Goal: Transaction & Acquisition: Purchase product/service

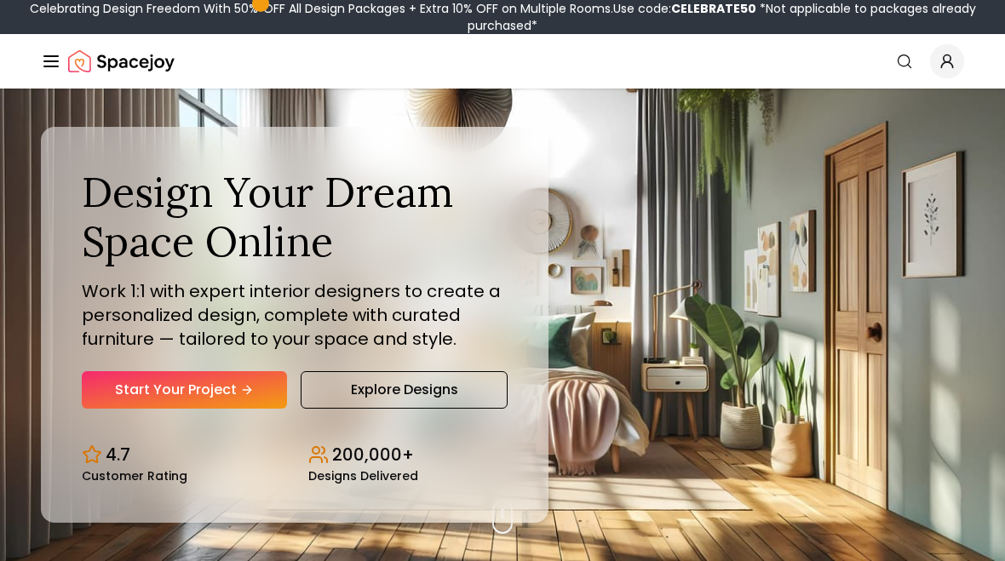
click at [58, 80] on nav "Spacejoy Search How It Works Design Portfolio Pricing AI Design Shop Search Sta…" at bounding box center [502, 61] width 923 height 54
click at [49, 65] on icon "Global" at bounding box center [51, 61] width 20 height 20
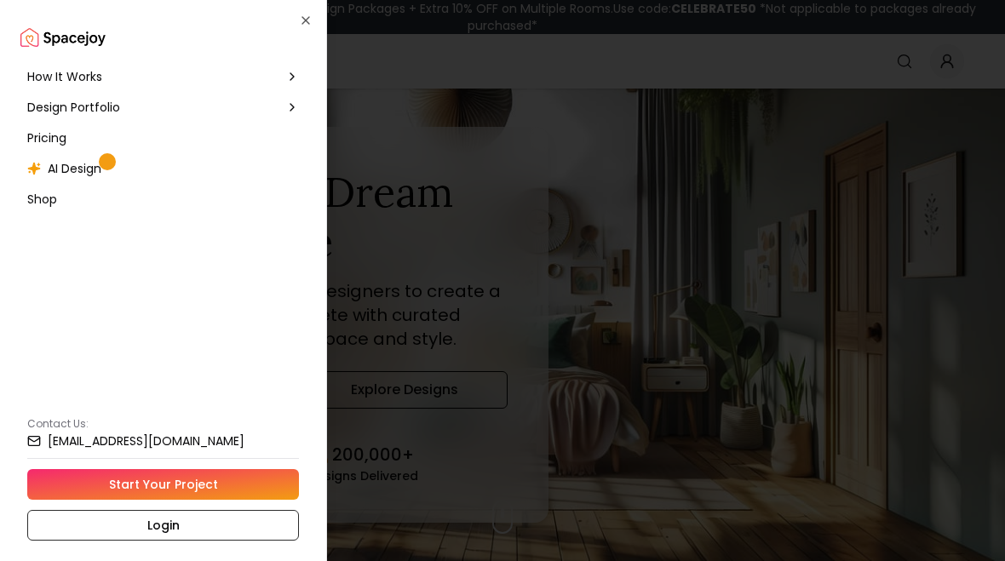
click at [49, 138] on span "Pricing" at bounding box center [46, 137] width 39 height 17
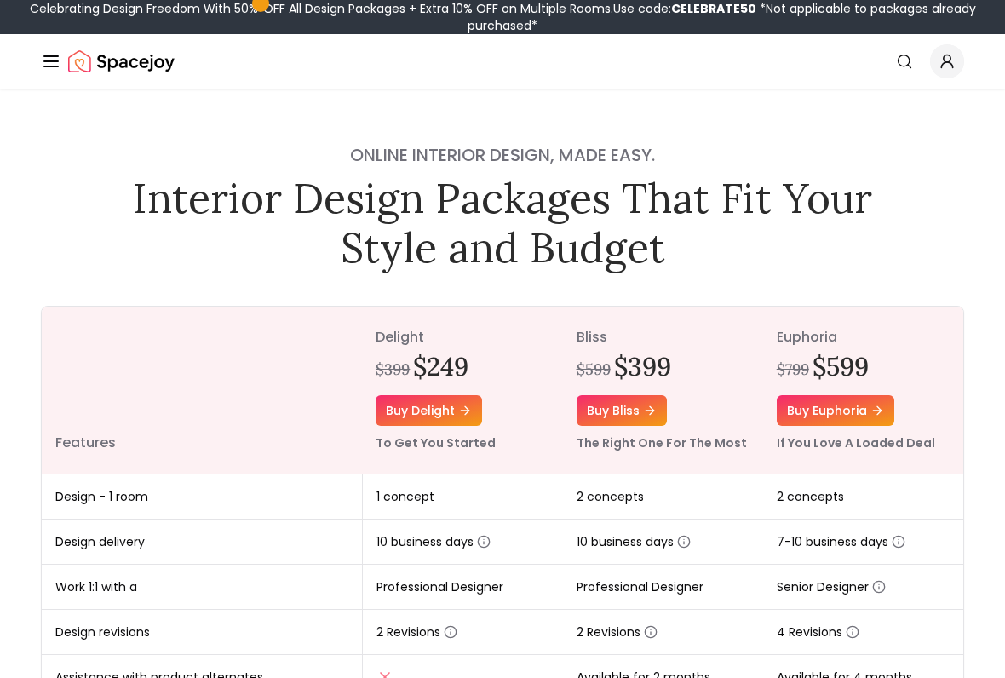
click at [462, 411] on icon at bounding box center [465, 411] width 14 height 14
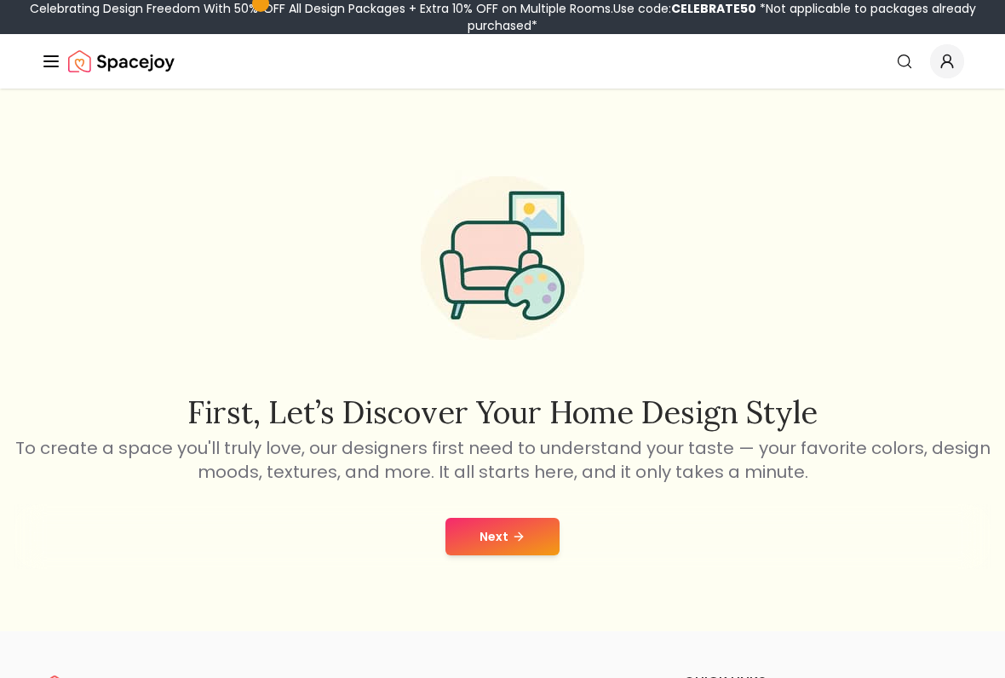
click at [528, 538] on button "Next" at bounding box center [502, 536] width 114 height 37
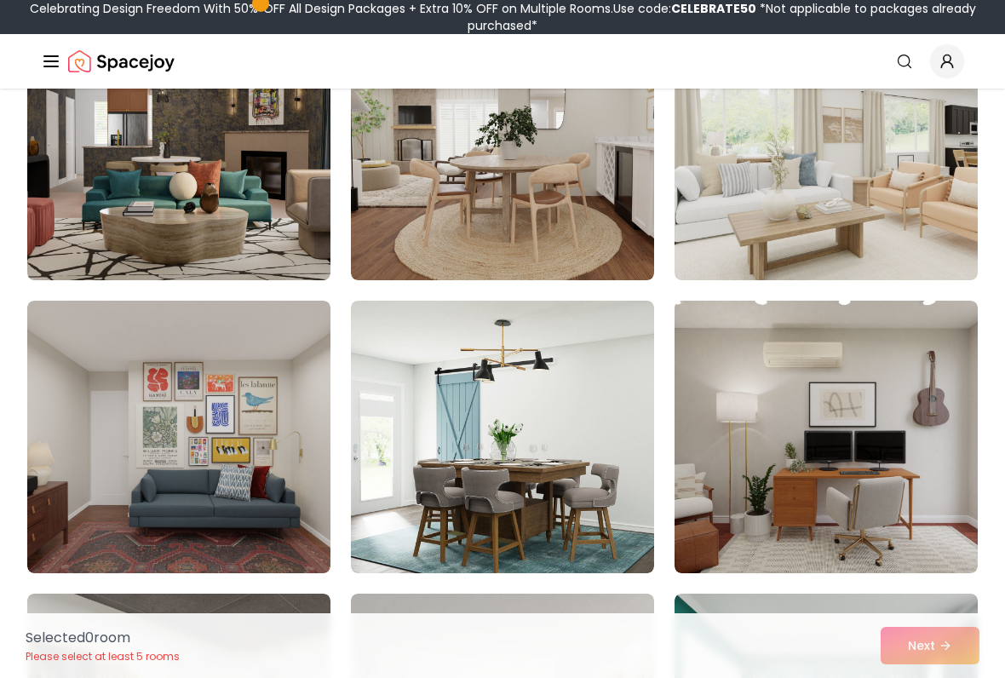
scroll to position [223, 0]
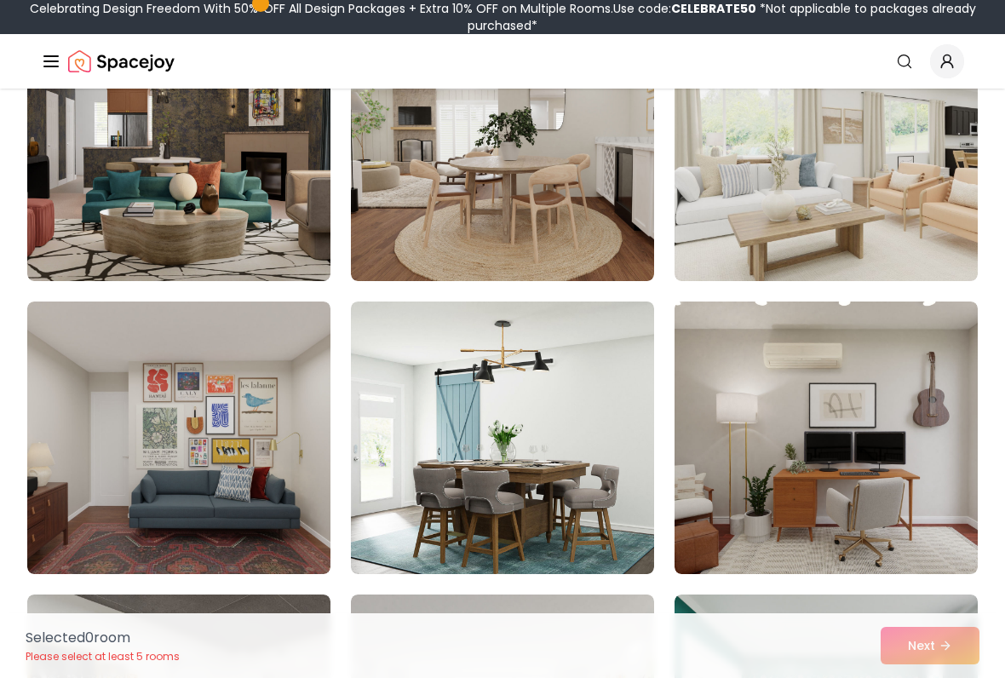
click at [870, 236] on img at bounding box center [825, 145] width 303 height 272
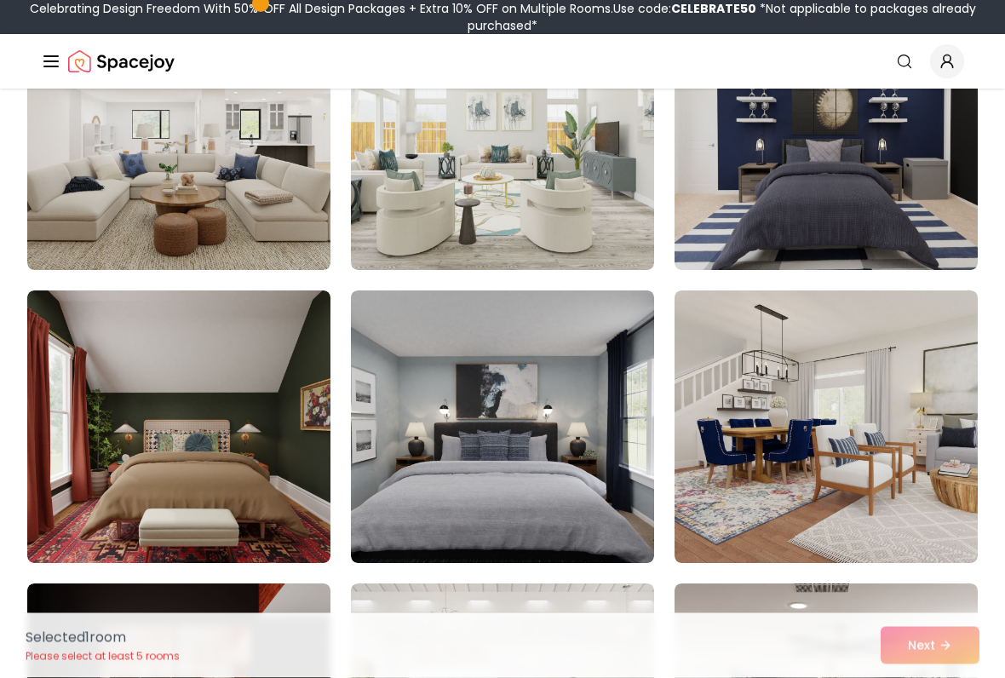
scroll to position [1113, 0]
click at [269, 441] on img at bounding box center [178, 426] width 303 height 272
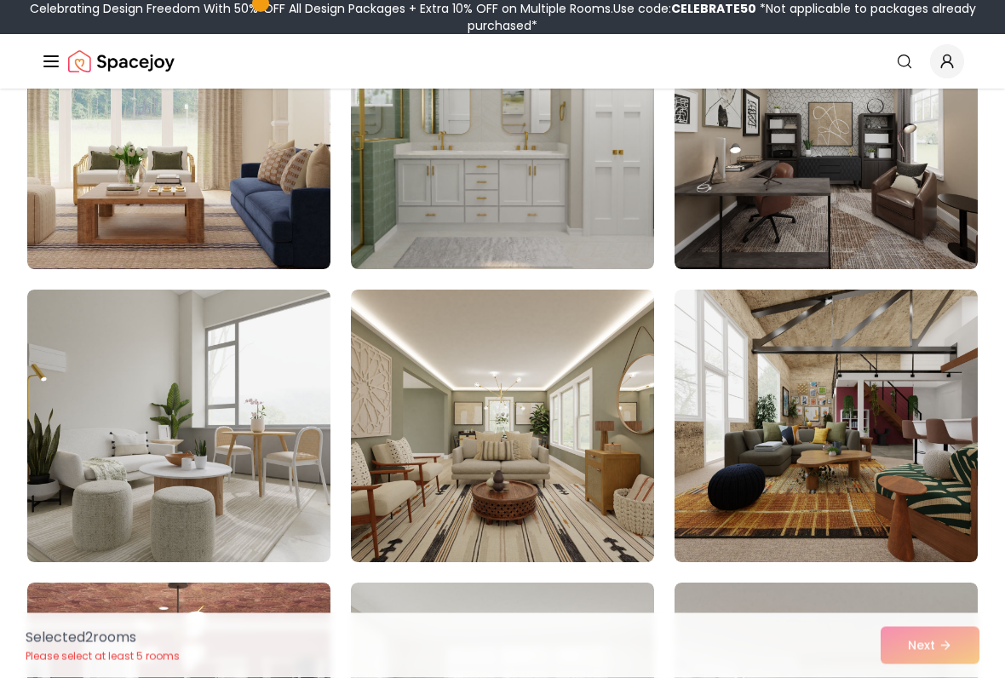
scroll to position [2286, 0]
click at [439, 523] on img at bounding box center [502, 426] width 303 height 272
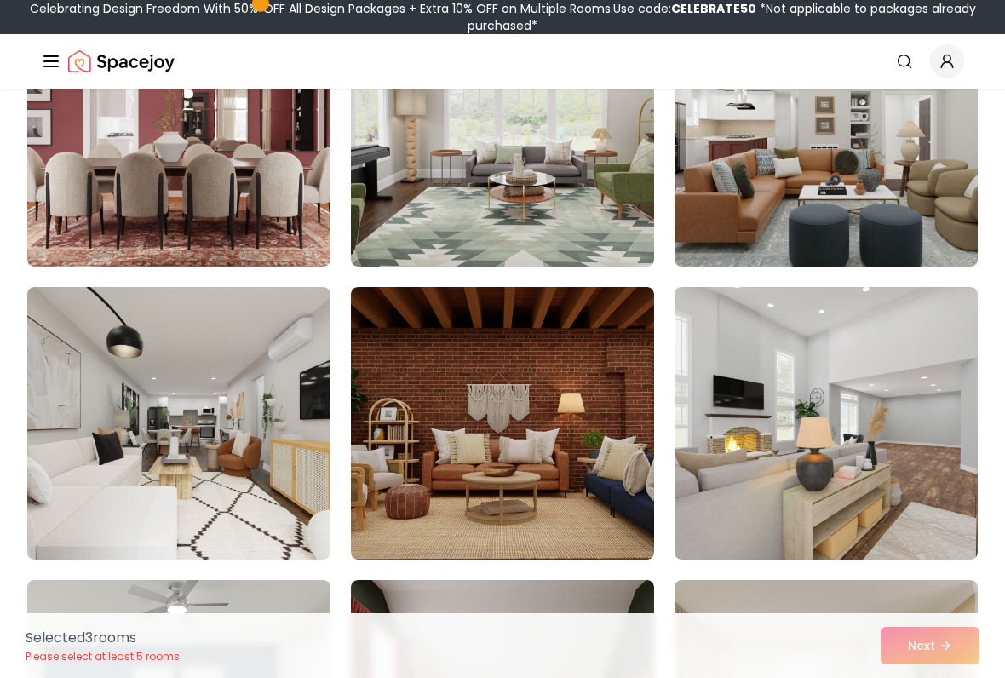
scroll to position [2876, 0]
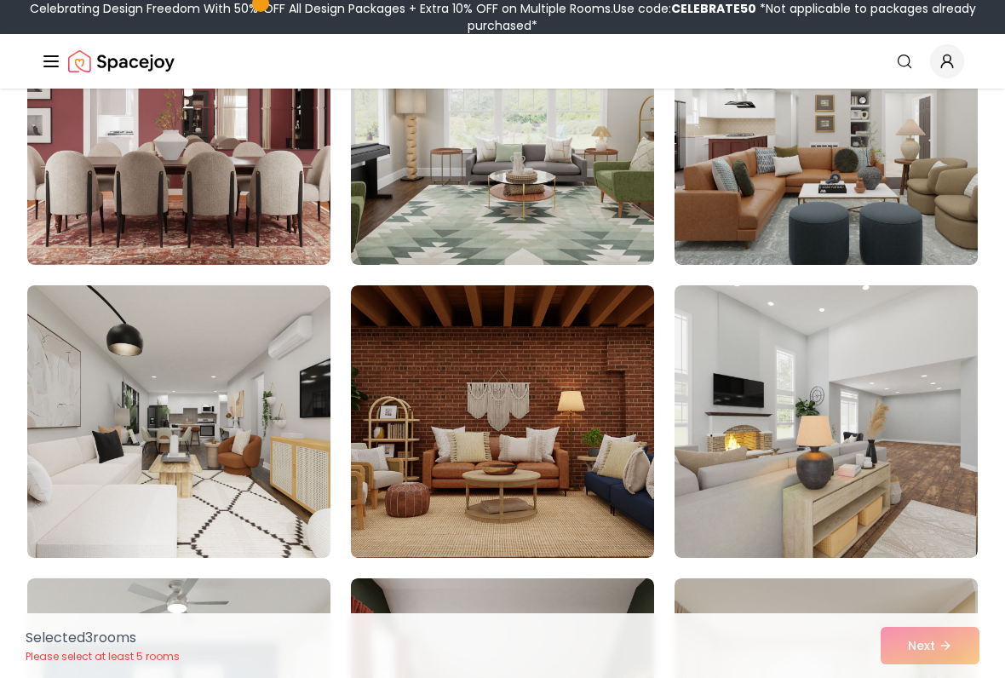
click at [185, 530] on img at bounding box center [178, 421] width 303 height 272
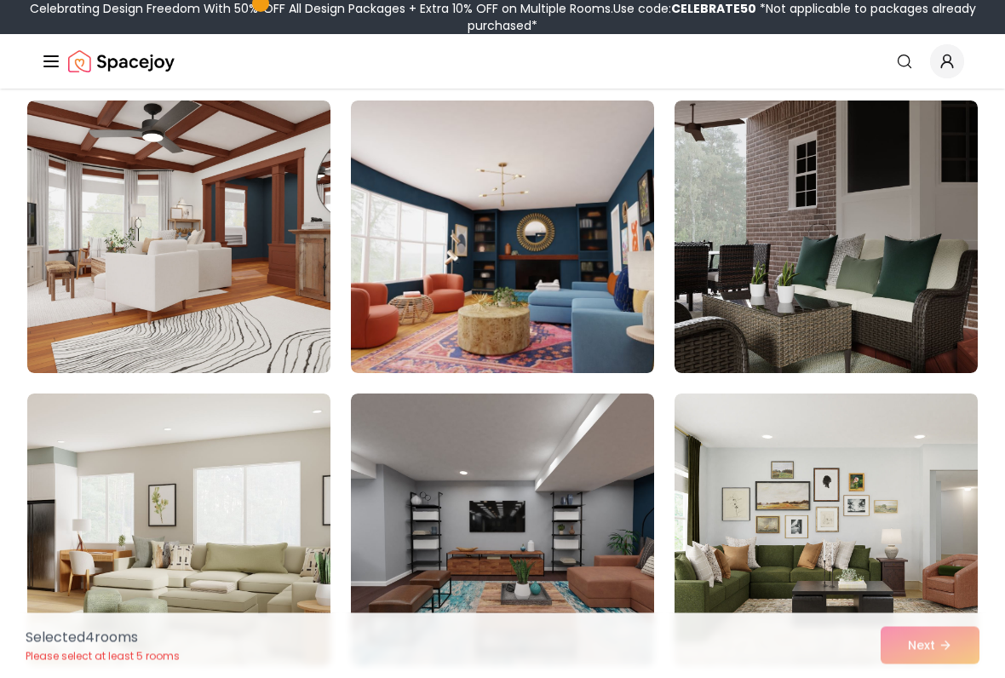
scroll to position [3940, 0]
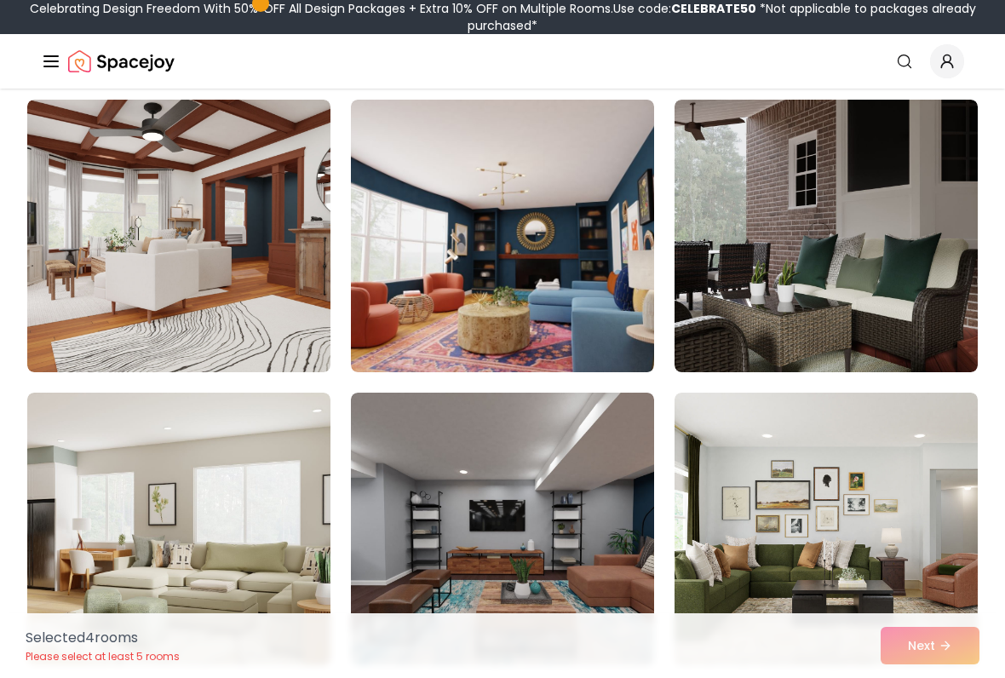
click at [456, 346] on img at bounding box center [502, 236] width 303 height 272
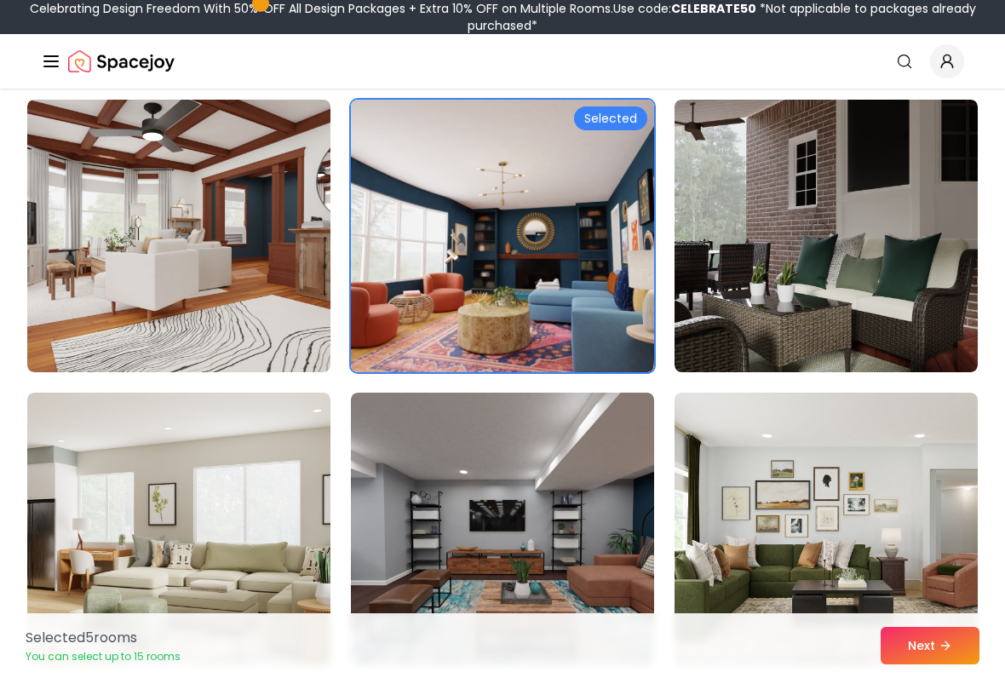
click at [485, 324] on img at bounding box center [502, 236] width 303 height 272
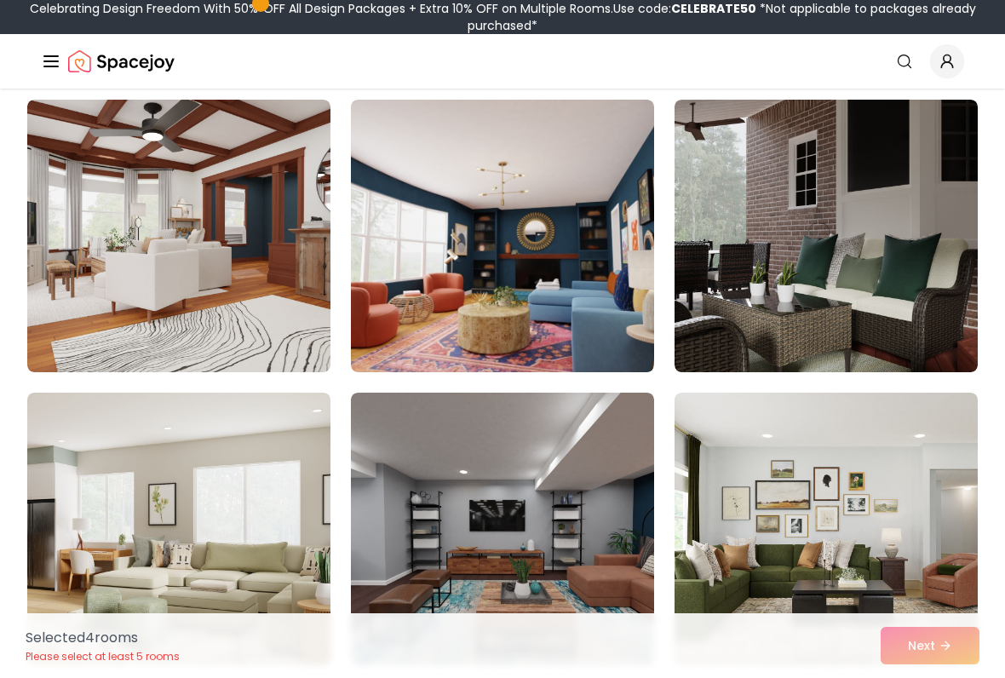
click at [758, 528] on img at bounding box center [825, 529] width 303 height 272
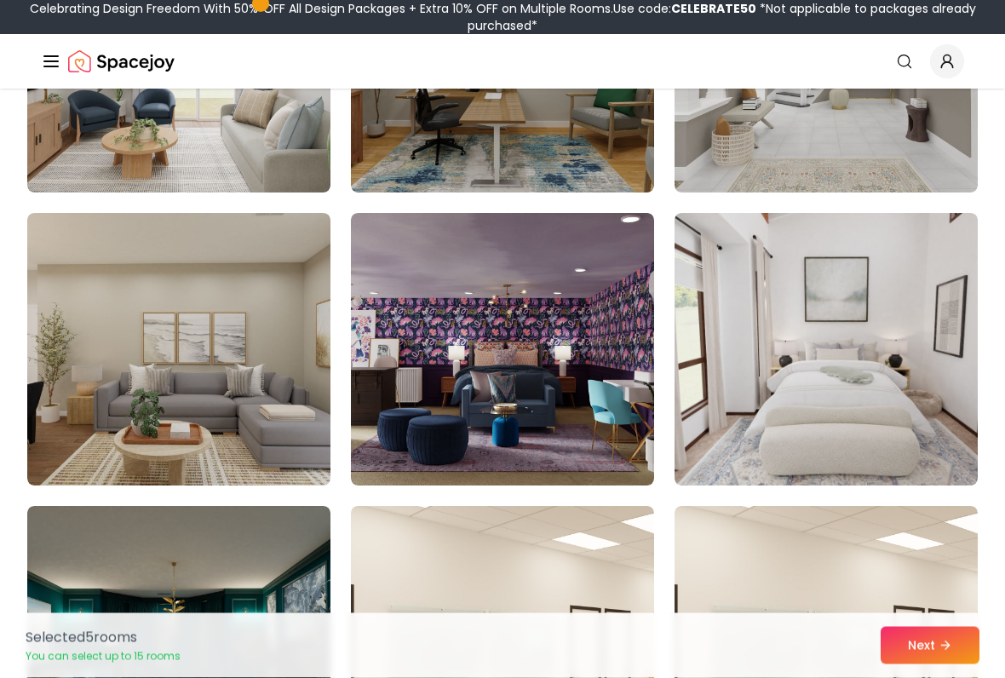
scroll to position [4706, 0]
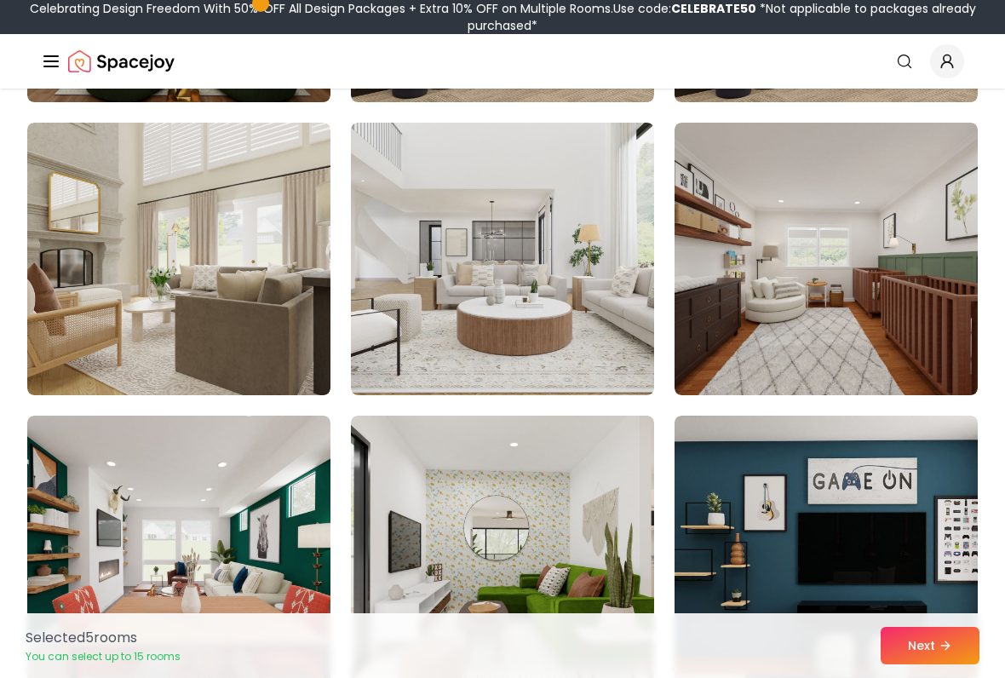
click at [879, 374] on img at bounding box center [825, 259] width 303 height 272
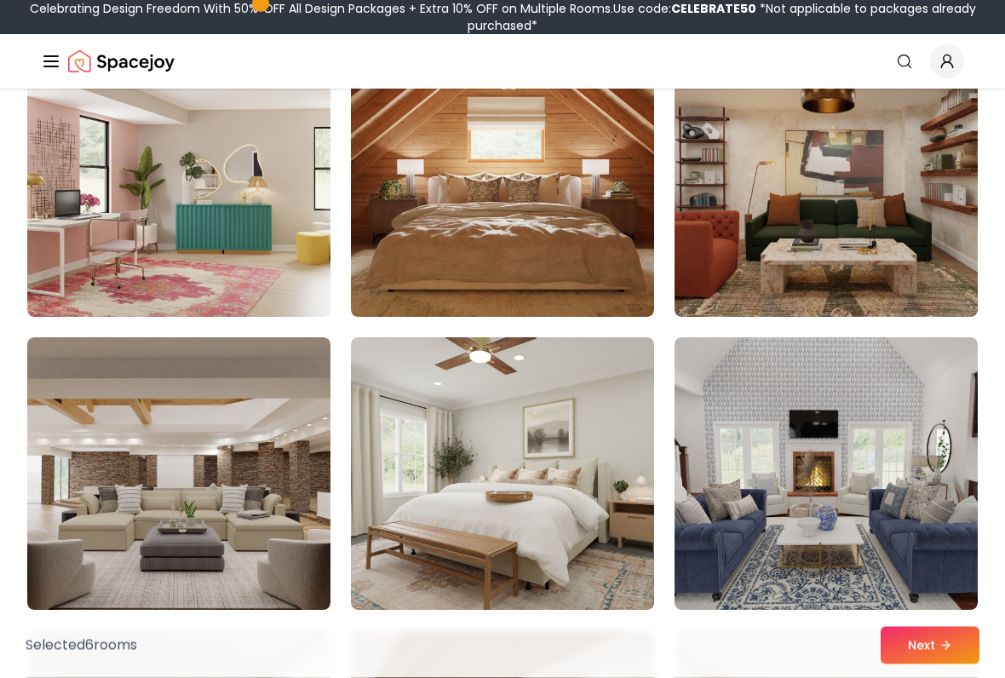
scroll to position [7510, 0]
click at [880, 237] on img at bounding box center [825, 180] width 303 height 272
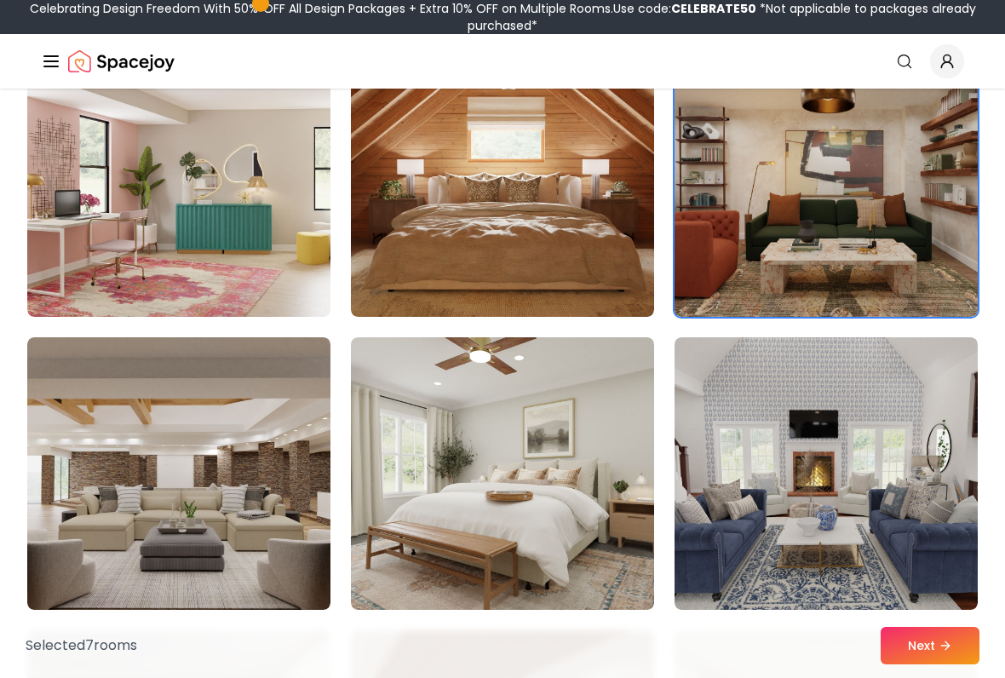
click at [588, 512] on img at bounding box center [502, 473] width 303 height 272
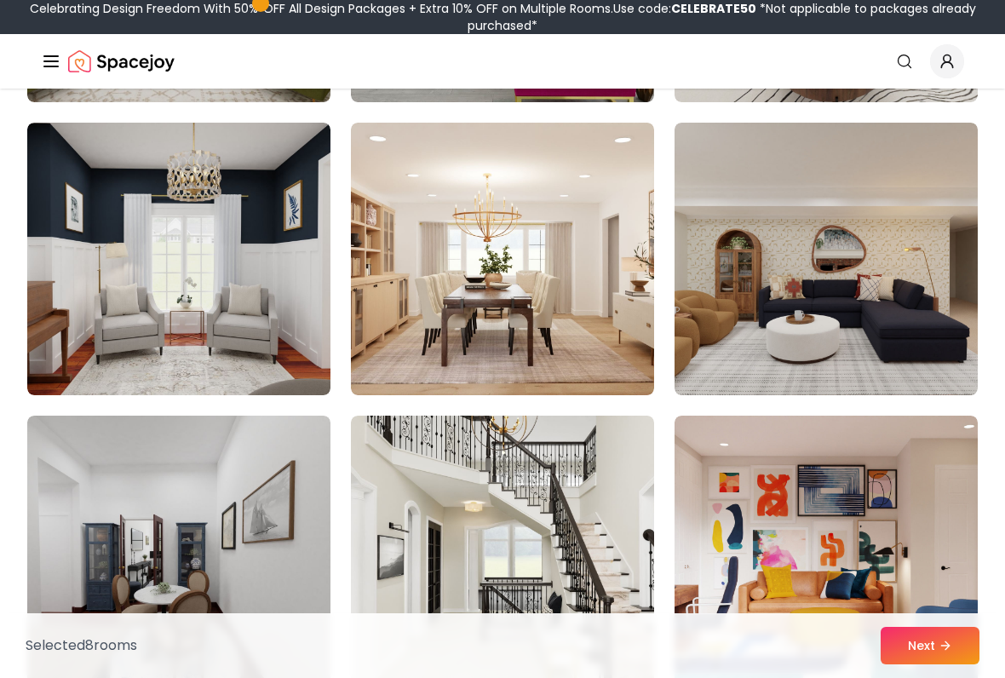
scroll to position [8603, 0]
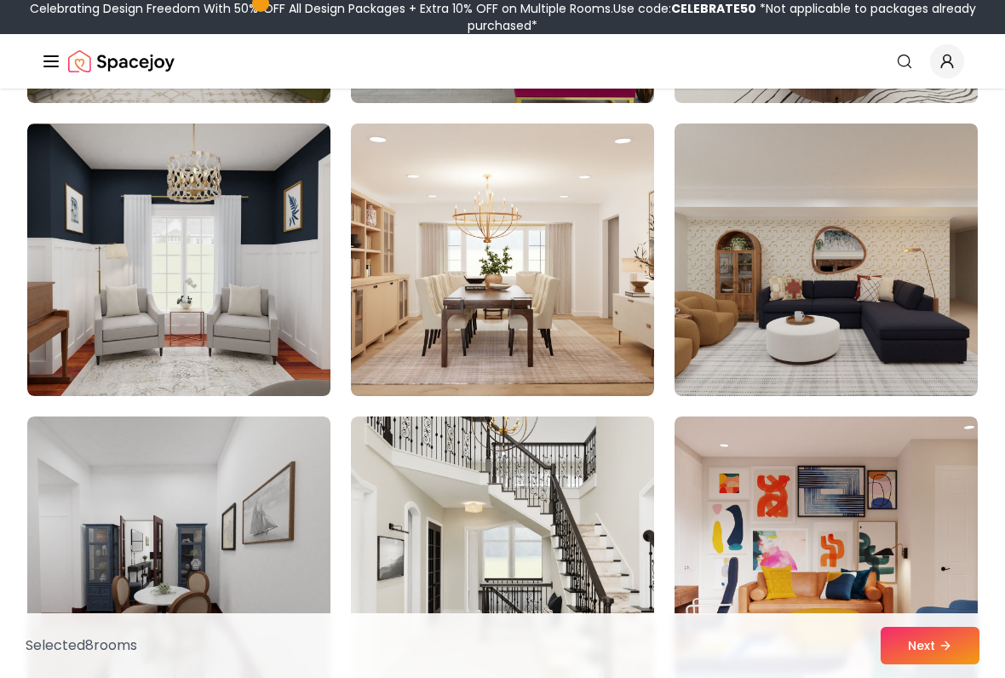
click at [881, 330] on img at bounding box center [825, 259] width 303 height 272
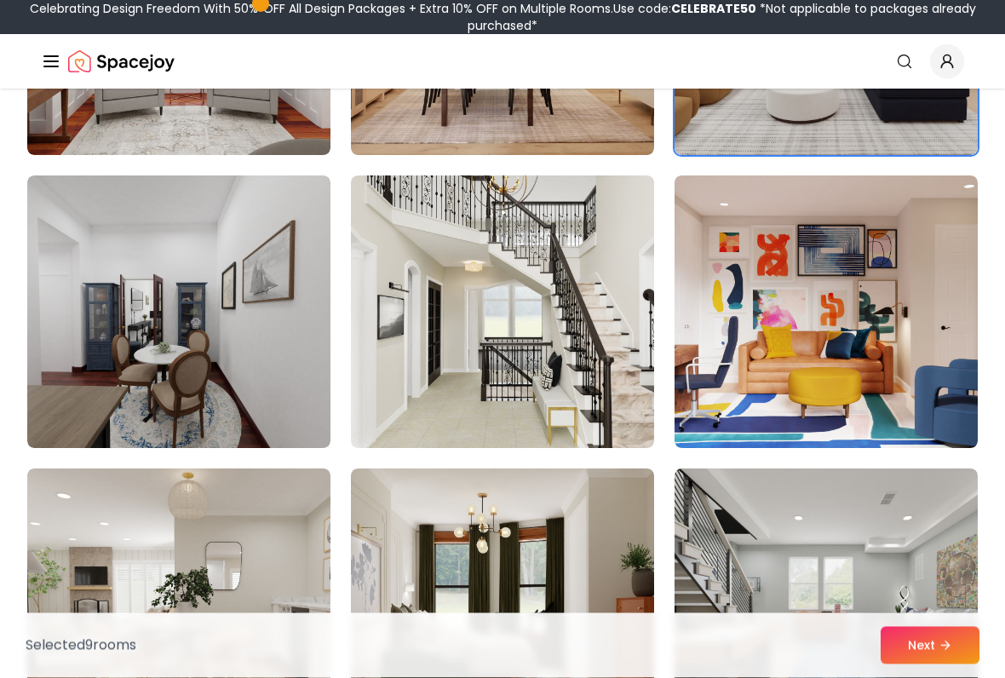
scroll to position [8844, 0]
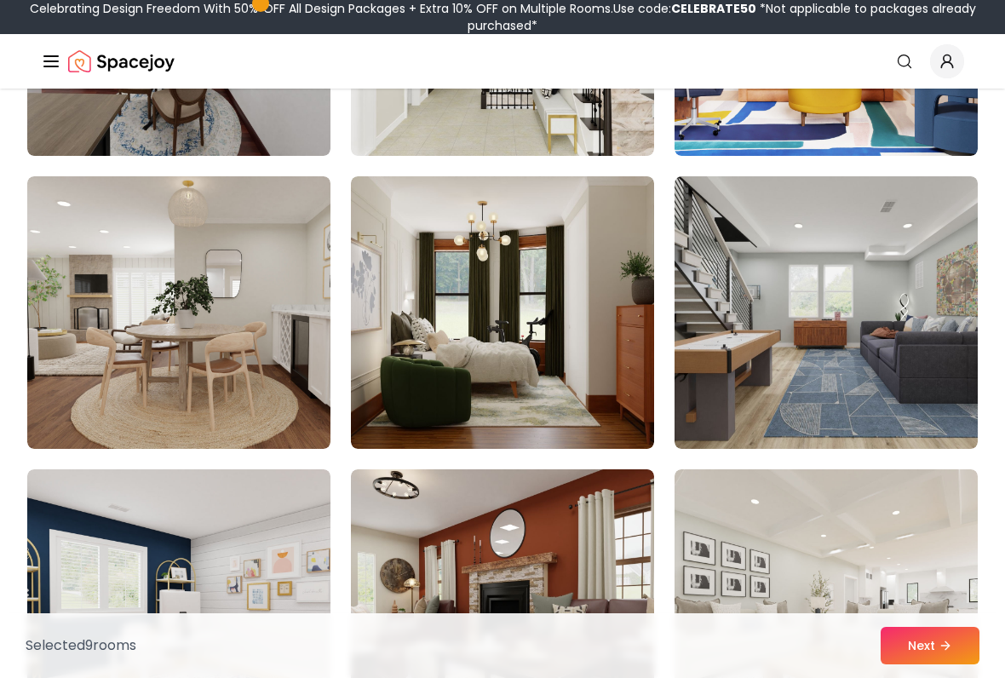
click at [597, 409] on img at bounding box center [502, 312] width 303 height 272
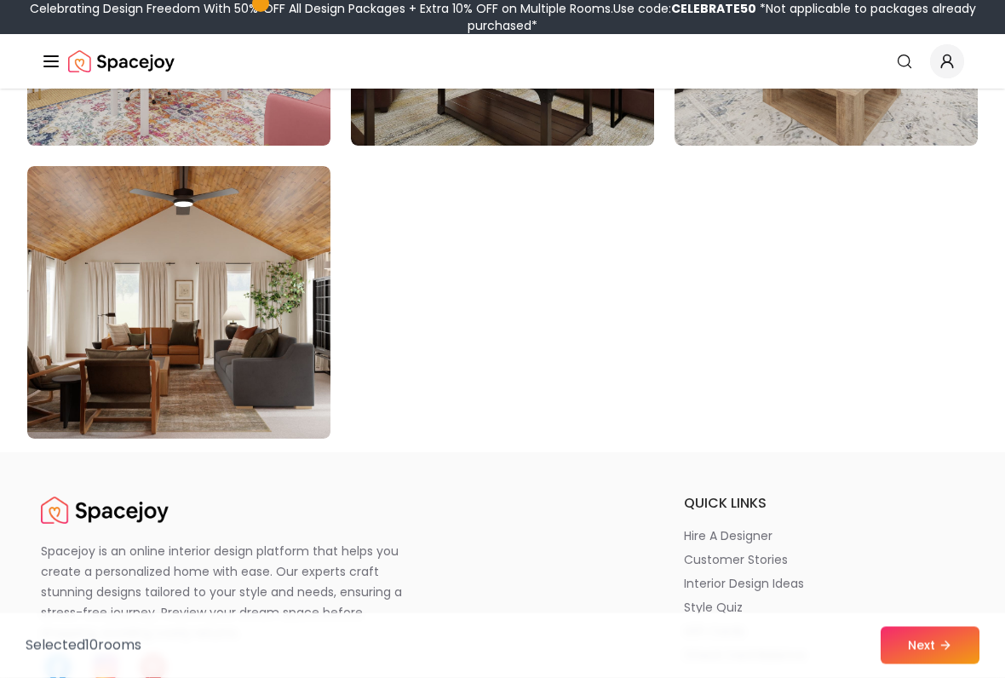
scroll to position [9732, 0]
click at [274, 411] on img at bounding box center [178, 302] width 303 height 272
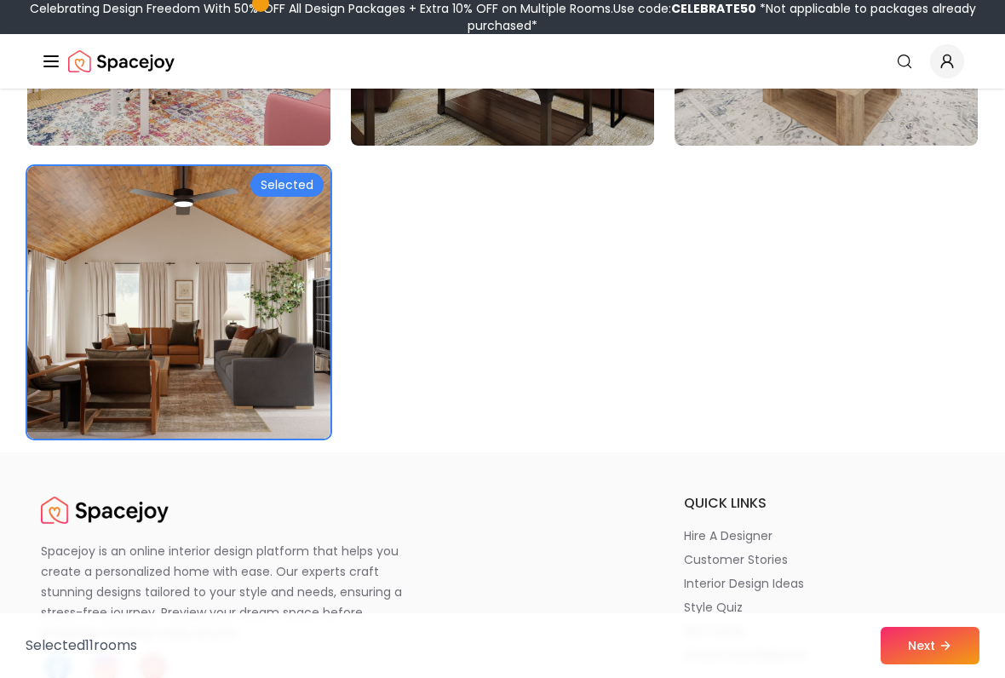
click at [943, 560] on icon at bounding box center [945, 646] width 14 height 14
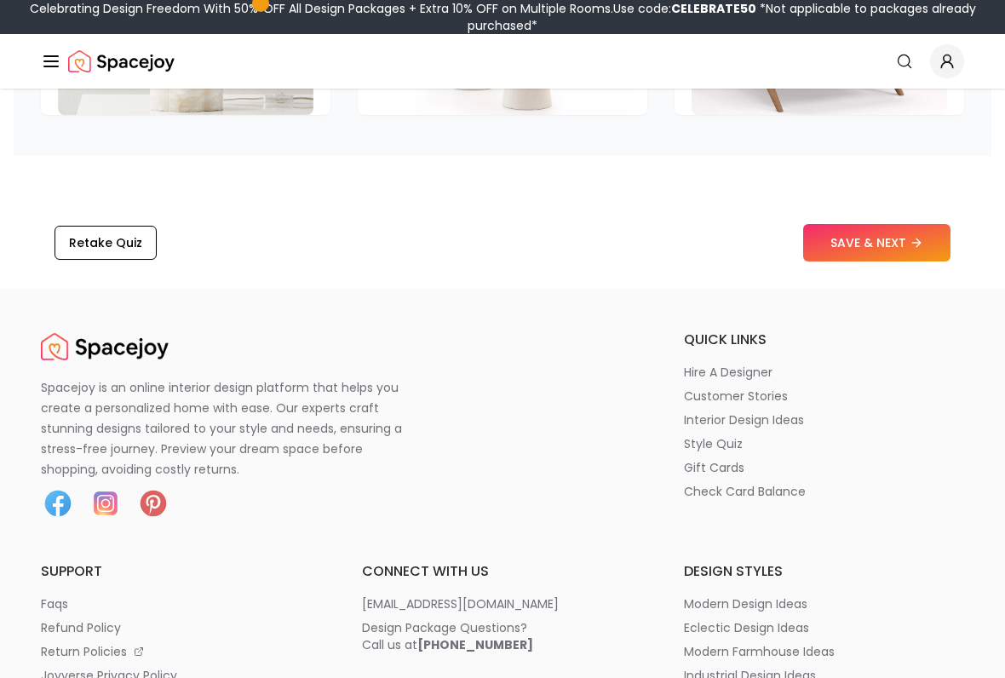
scroll to position [2926, 0]
click at [915, 237] on icon at bounding box center [916, 244] width 14 height 14
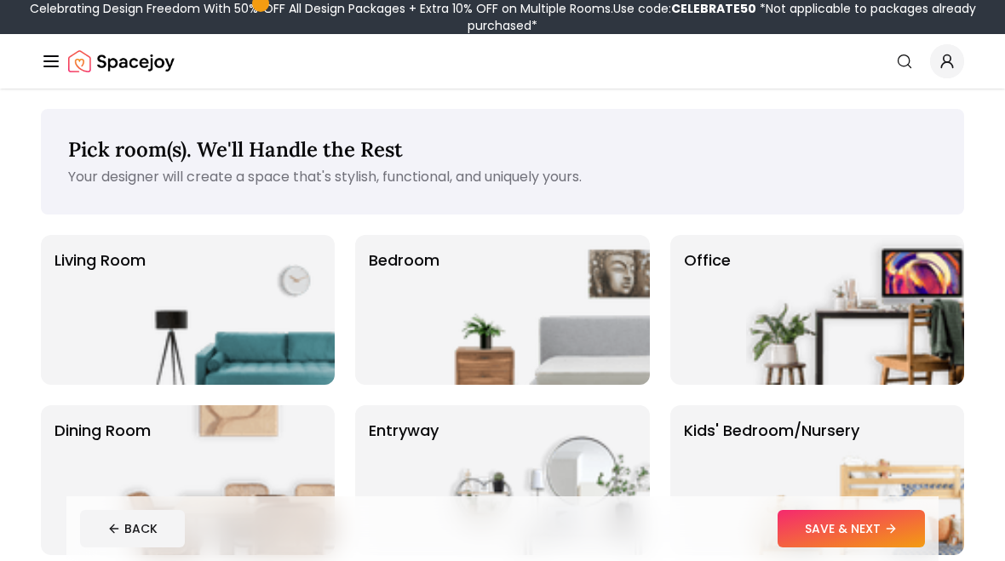
click at [152, 324] on img at bounding box center [226, 310] width 218 height 150
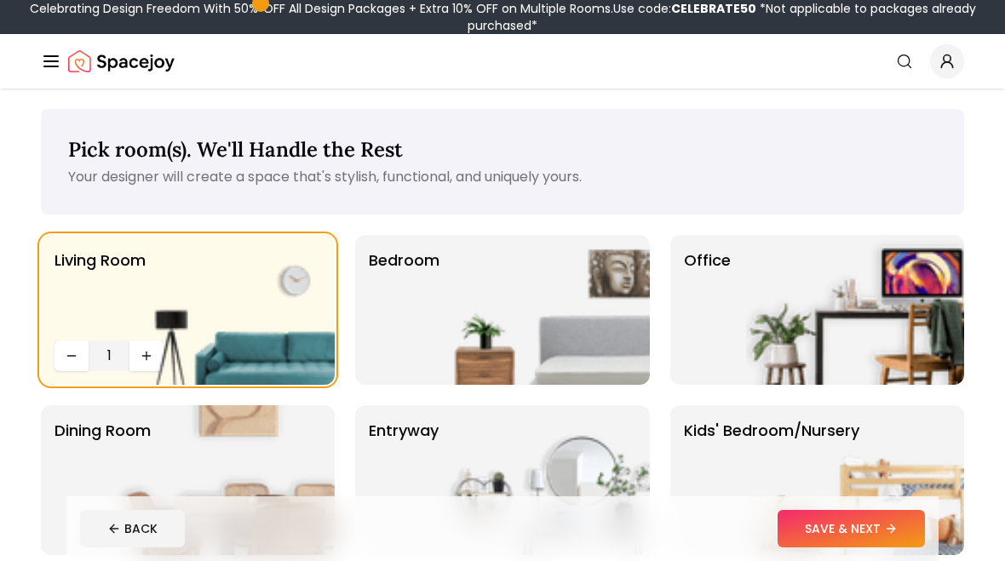
click at [807, 520] on button "SAVE & NEXT" at bounding box center [850, 528] width 147 height 37
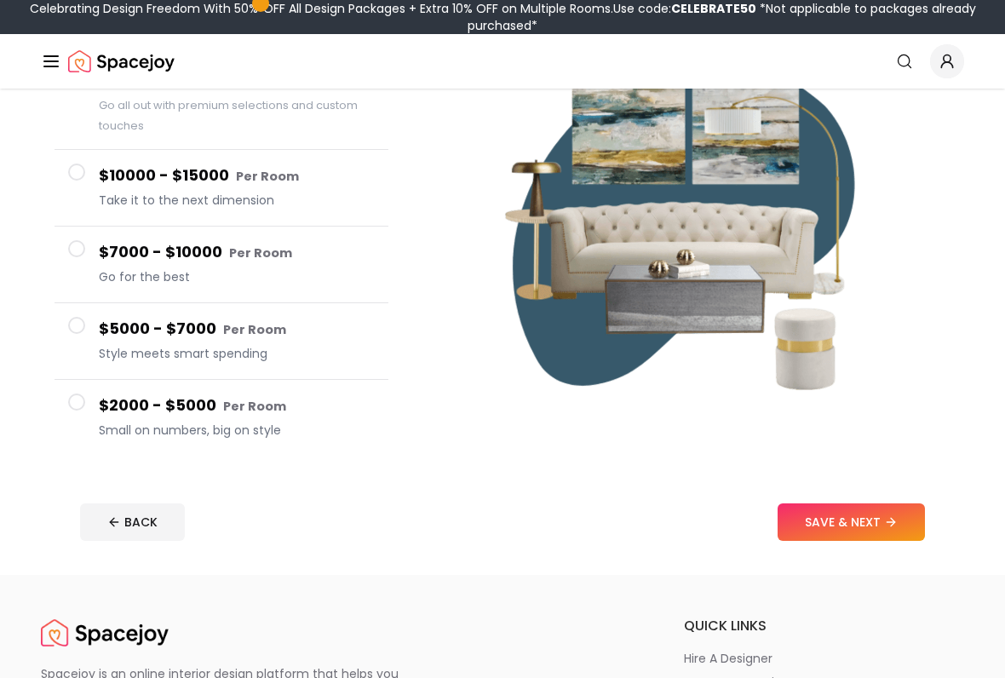
scroll to position [217, 0]
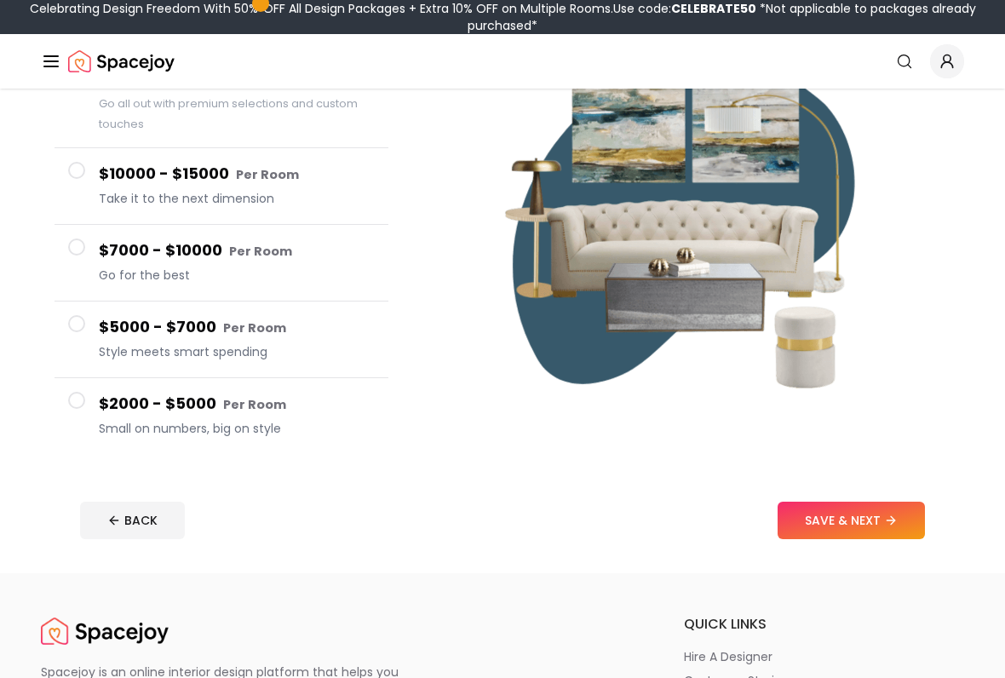
click at [82, 406] on span at bounding box center [76, 401] width 17 height 17
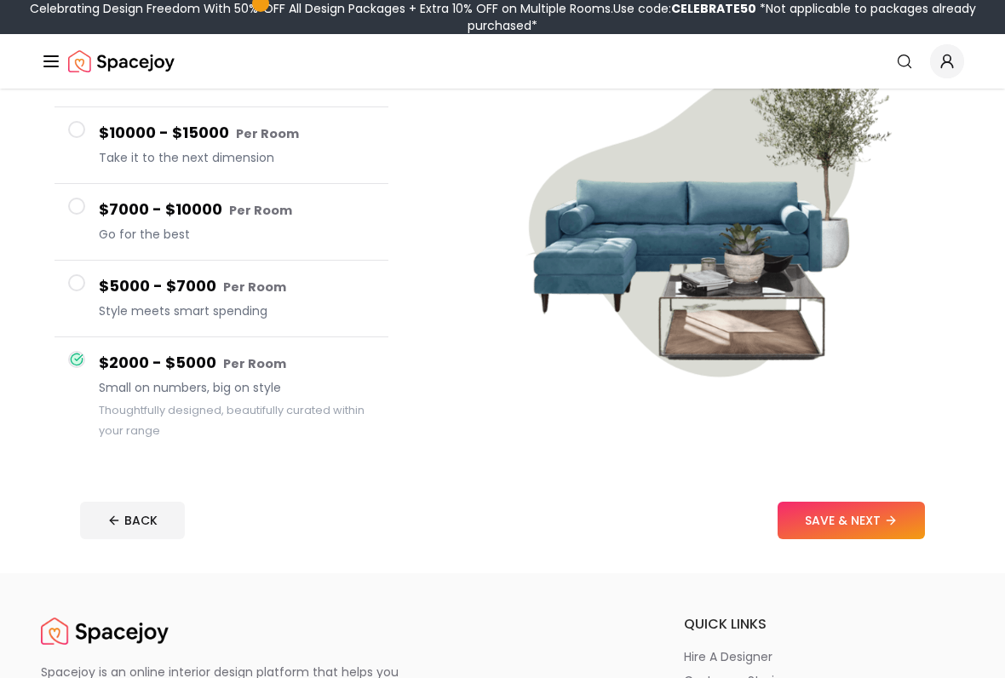
click at [872, 548] on footer "BACK SAVE & NEXT" at bounding box center [502, 520] width 872 height 65
click at [891, 525] on icon at bounding box center [891, 520] width 14 height 14
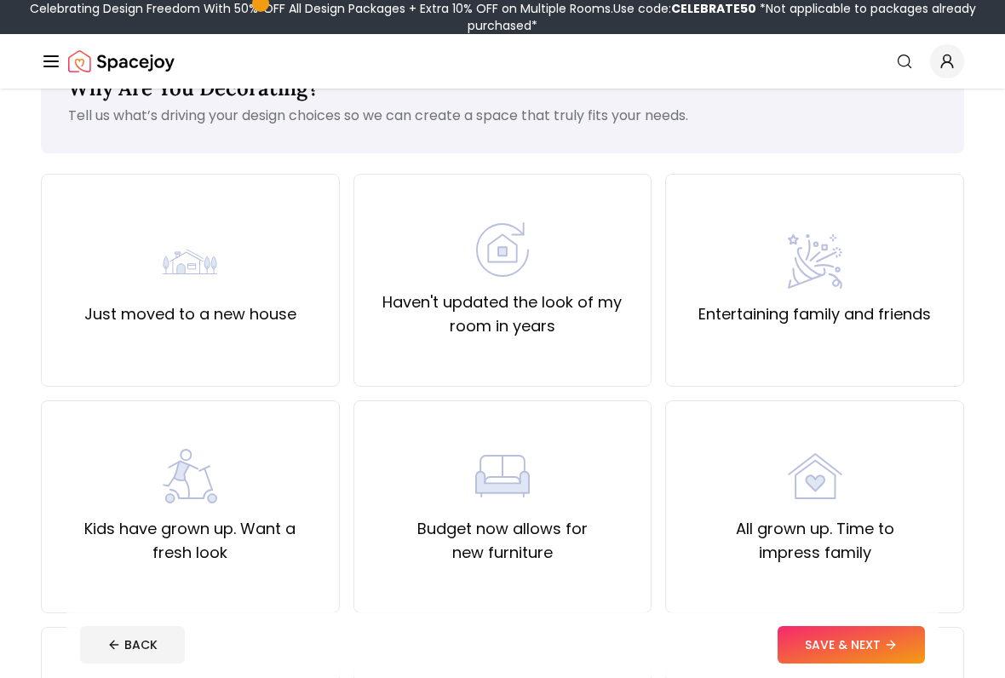
scroll to position [61, 0]
click at [263, 505] on div "Kids have grown up. Want a fresh look" at bounding box center [190, 507] width 270 height 116
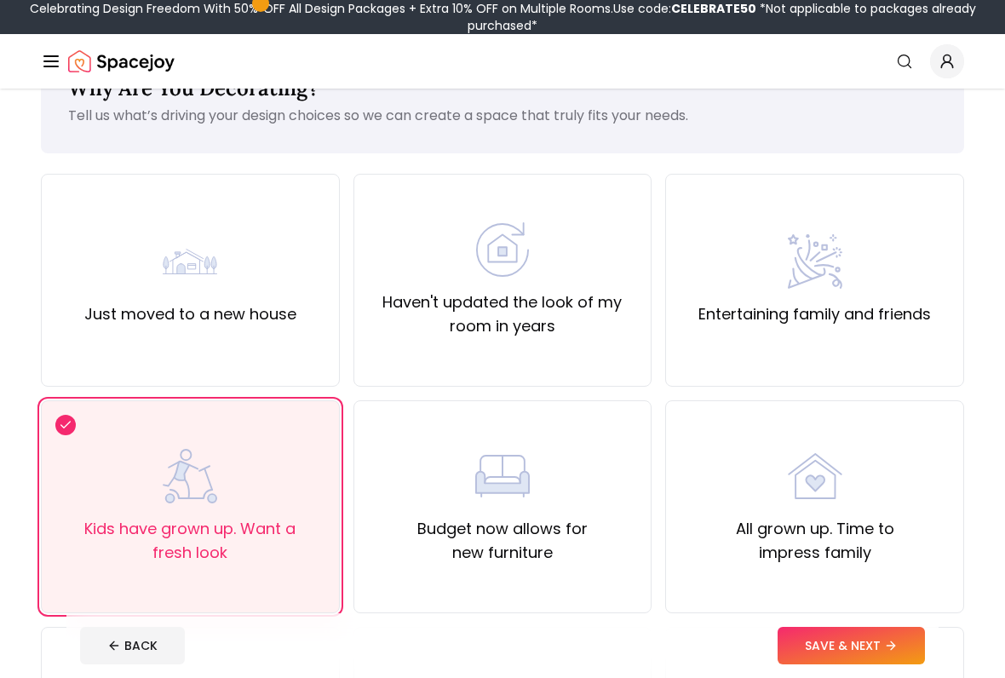
click at [260, 521] on label "Kids have grown up. Want a fresh look" at bounding box center [190, 541] width 270 height 48
click at [66, 426] on icon at bounding box center [65, 425] width 9 height 6
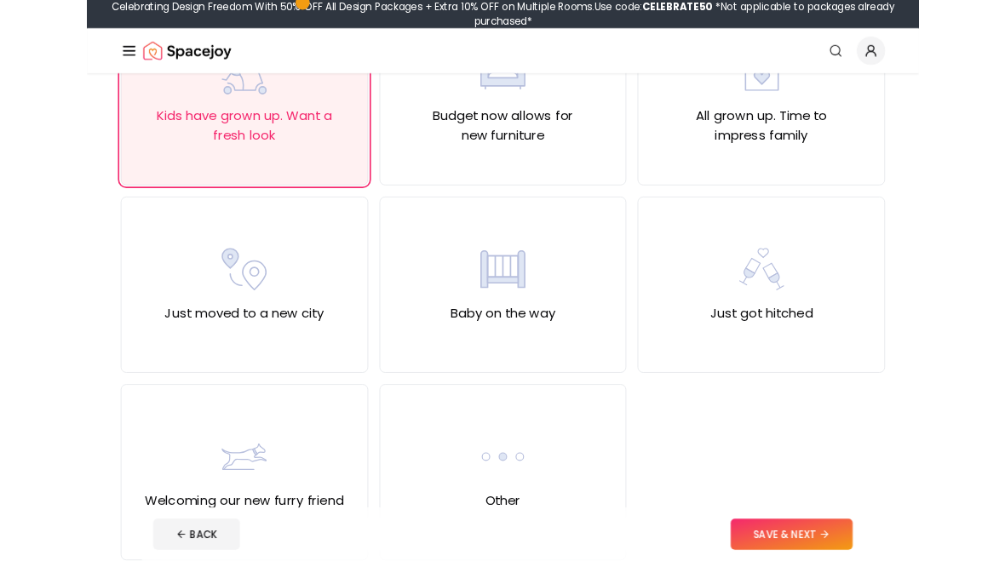
scroll to position [450, 0]
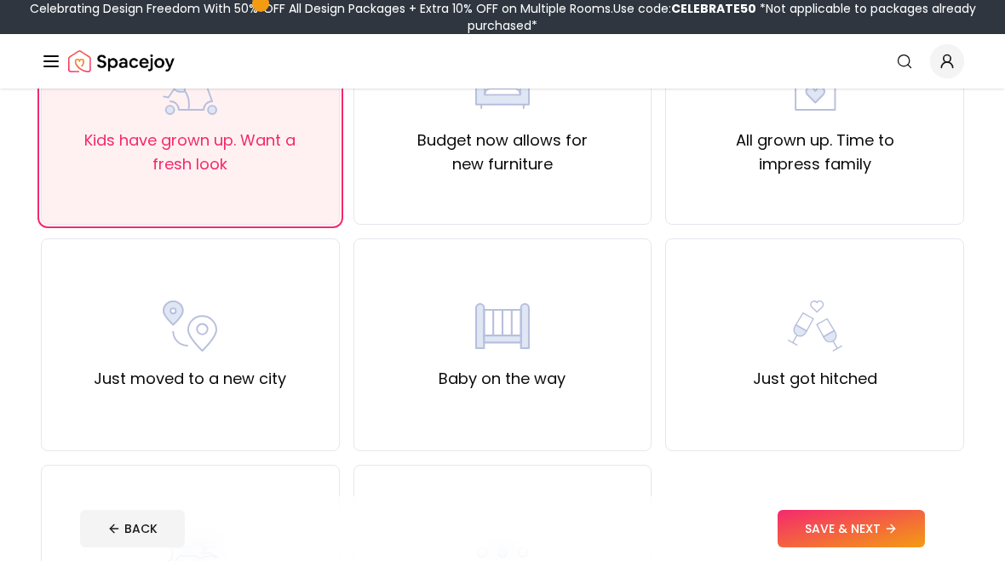
click at [526, 542] on div "BACK SAVE & NEXT" at bounding box center [502, 528] width 845 height 37
click at [587, 510] on div "BACK SAVE & NEXT" at bounding box center [502, 528] width 845 height 37
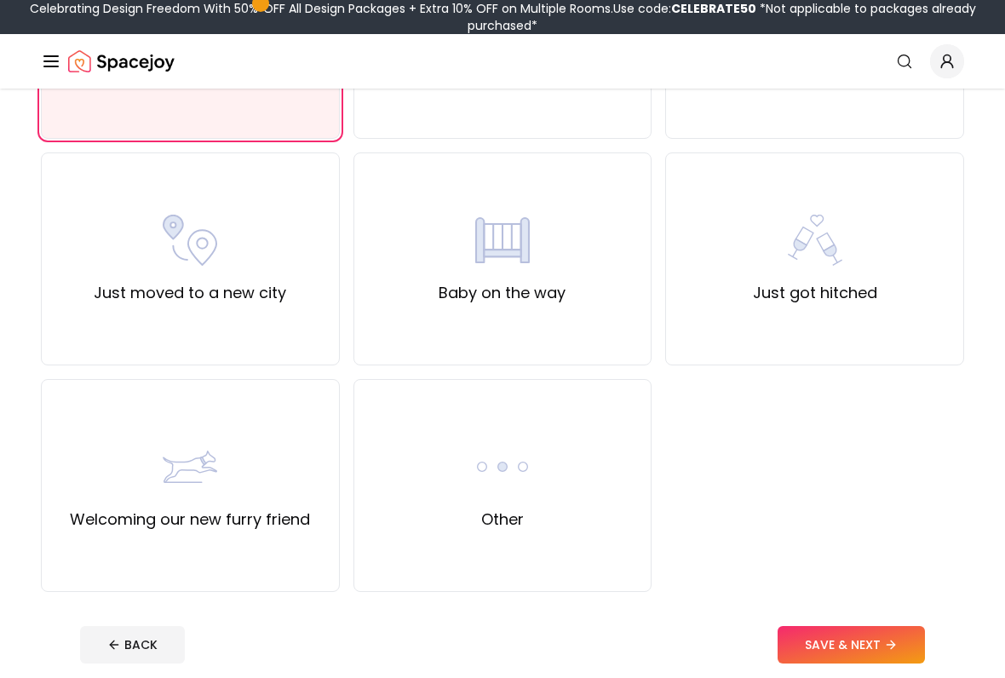
scroll to position [536, 0]
click at [506, 536] on div "Other" at bounding box center [502, 484] width 299 height 213
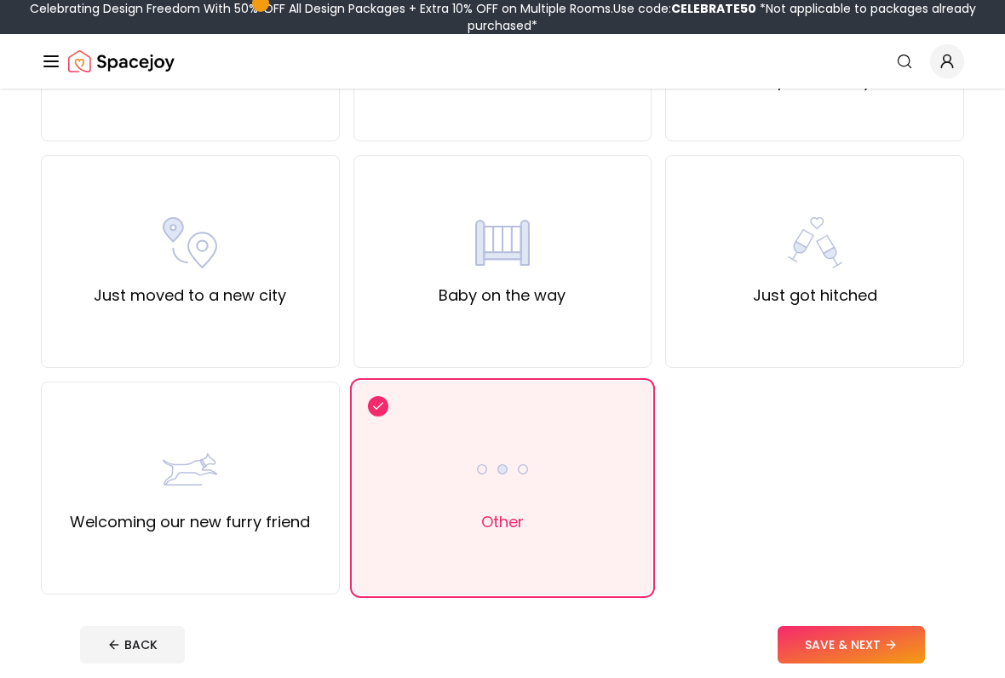
click at [849, 560] on button "SAVE & NEXT" at bounding box center [850, 645] width 147 height 37
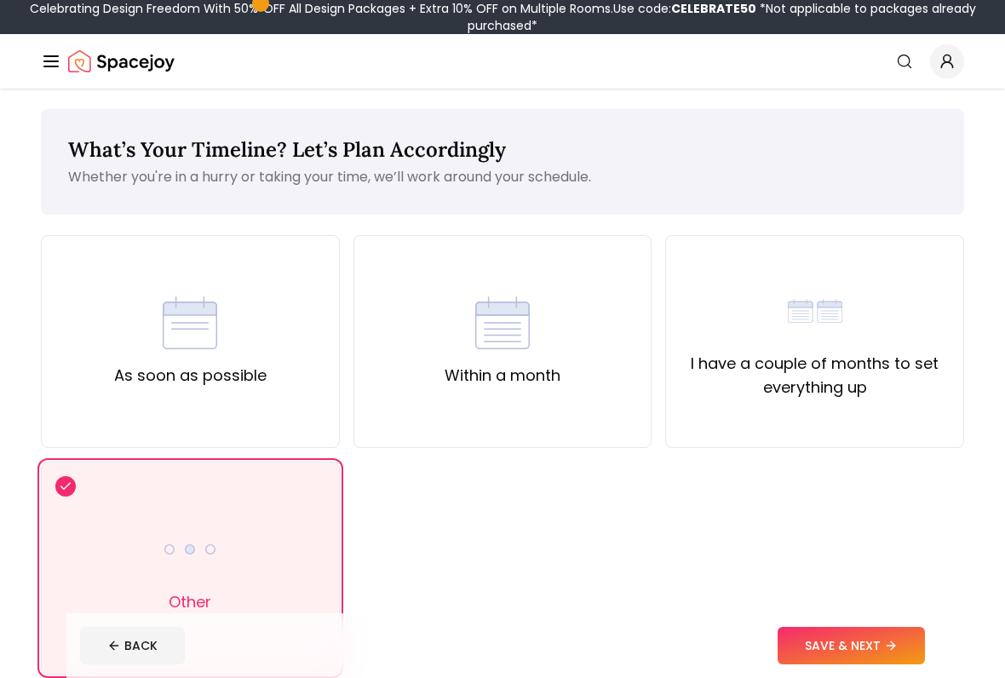
click at [577, 421] on div "Within a month" at bounding box center [502, 341] width 299 height 213
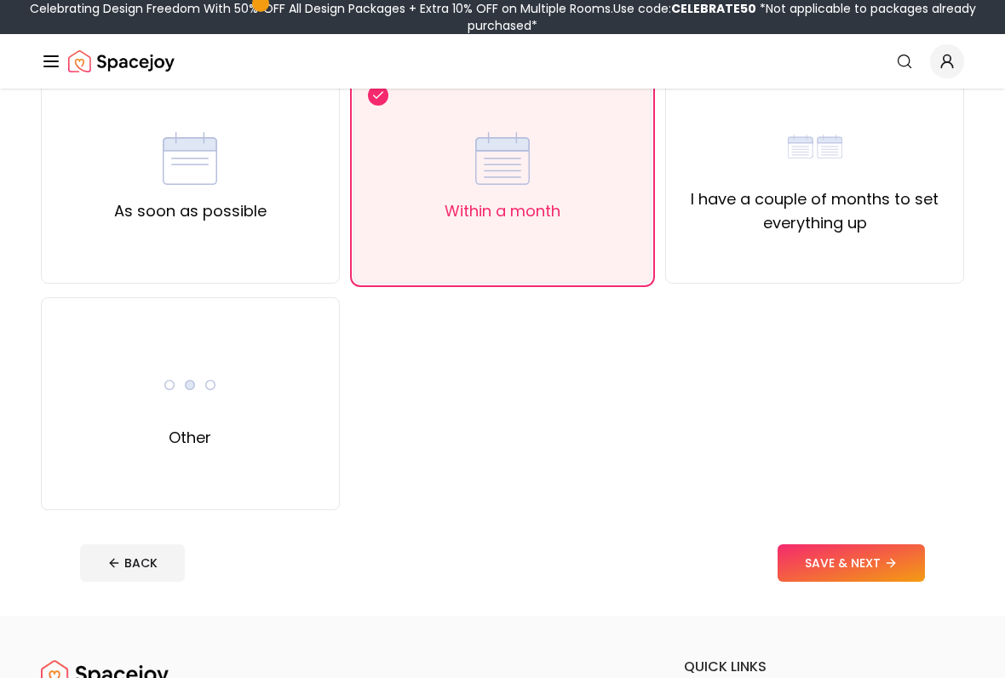
scroll to position [164, 0]
click at [863, 560] on button "SAVE & NEXT" at bounding box center [850, 562] width 147 height 37
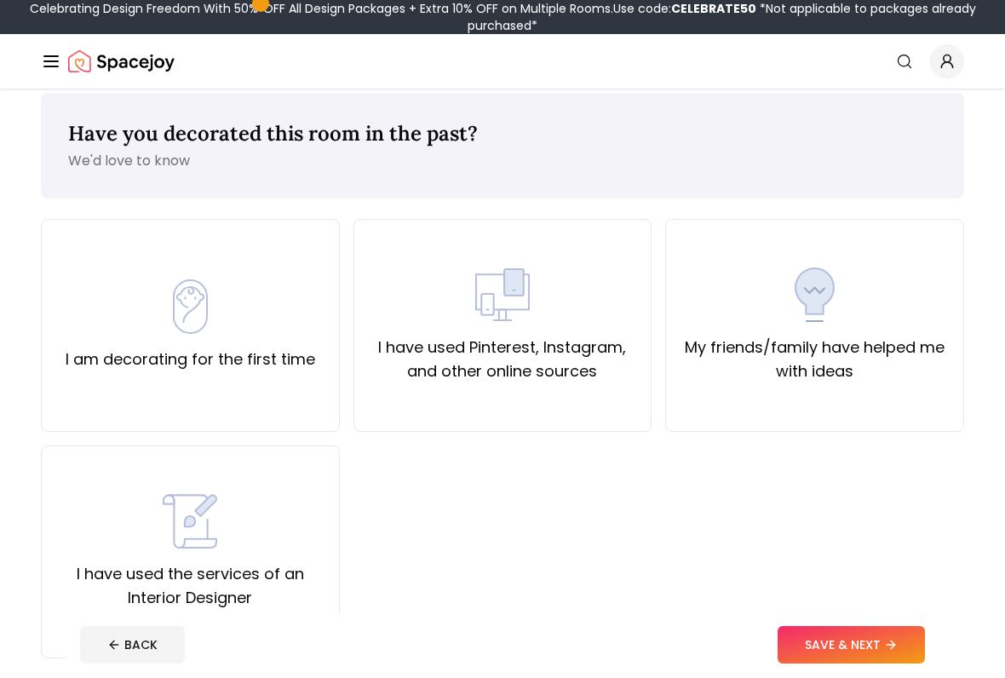
scroll to position [16, 0]
click at [278, 368] on label "I am decorating for the first time" at bounding box center [190, 359] width 249 height 24
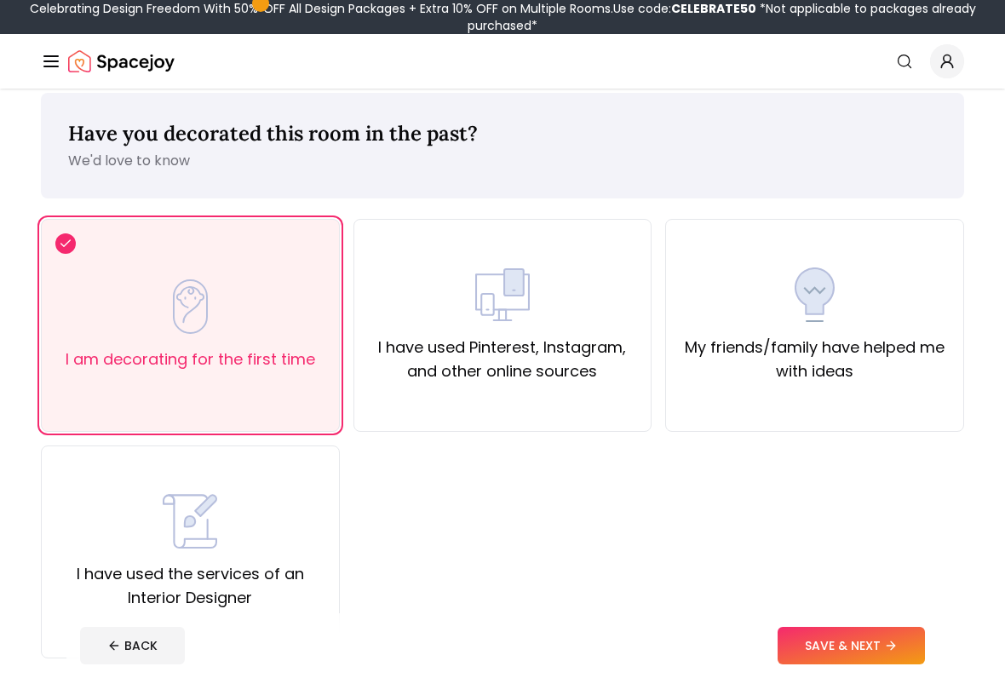
click at [817, 560] on button "SAVE & NEXT" at bounding box center [850, 645] width 147 height 37
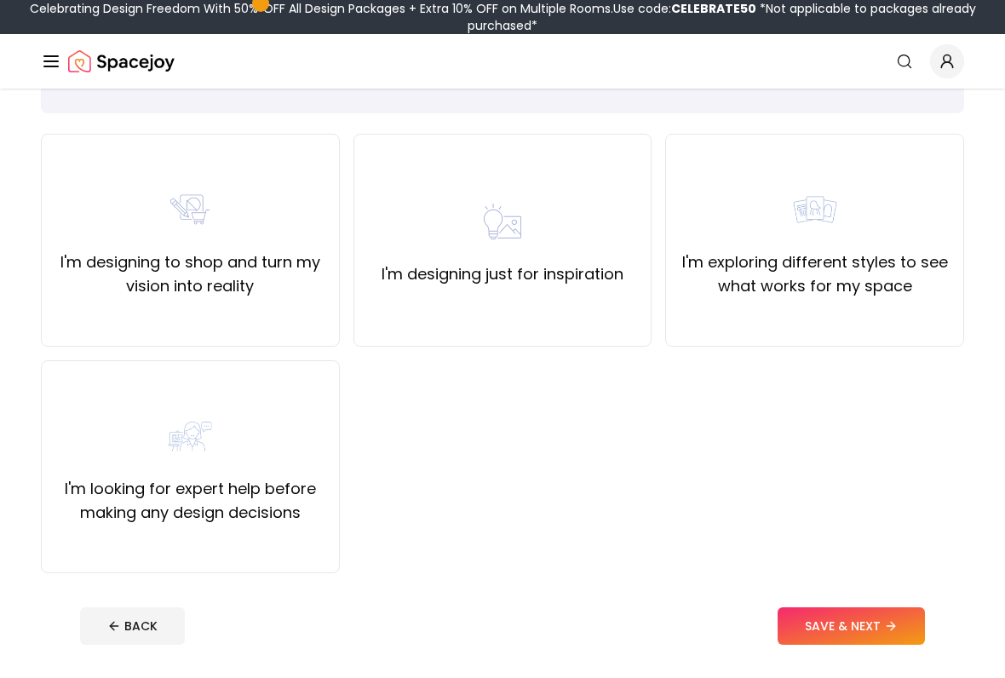
scroll to position [101, 0]
click at [252, 501] on label "I'm looking for expert help before making any design decisions" at bounding box center [190, 501] width 270 height 48
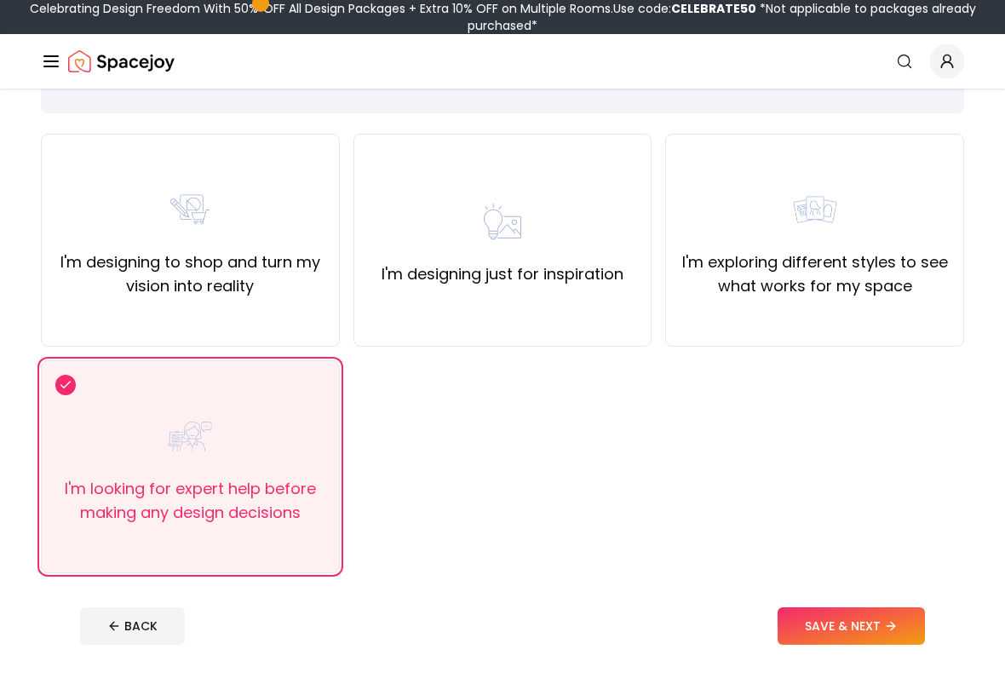
click at [871, 560] on button "SAVE & NEXT" at bounding box center [850, 625] width 147 height 37
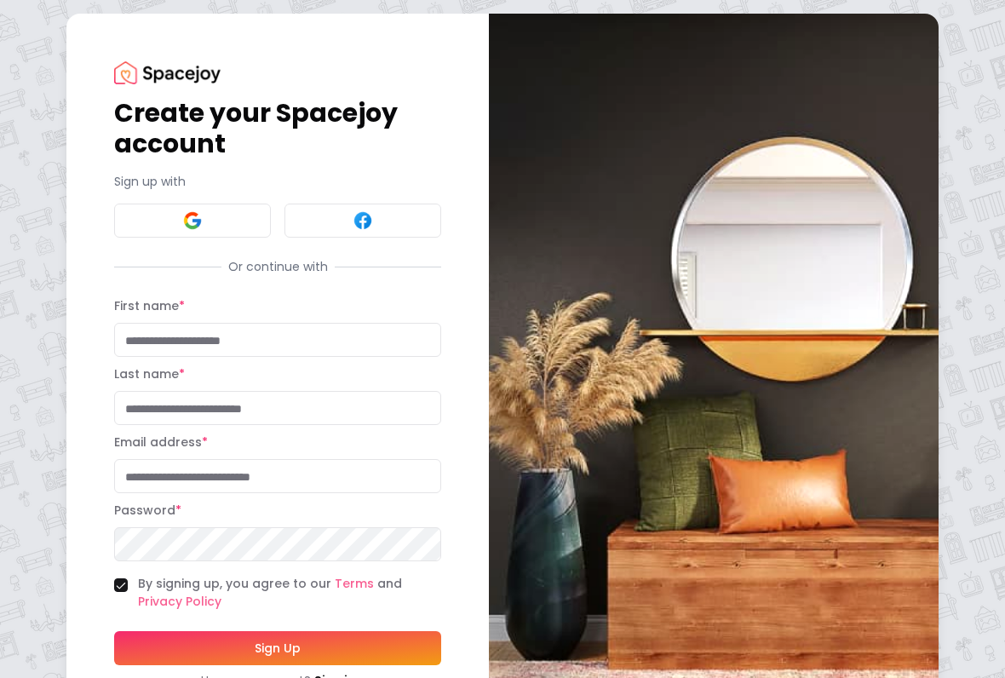
click at [370, 344] on input "First name *" at bounding box center [277, 340] width 327 height 34
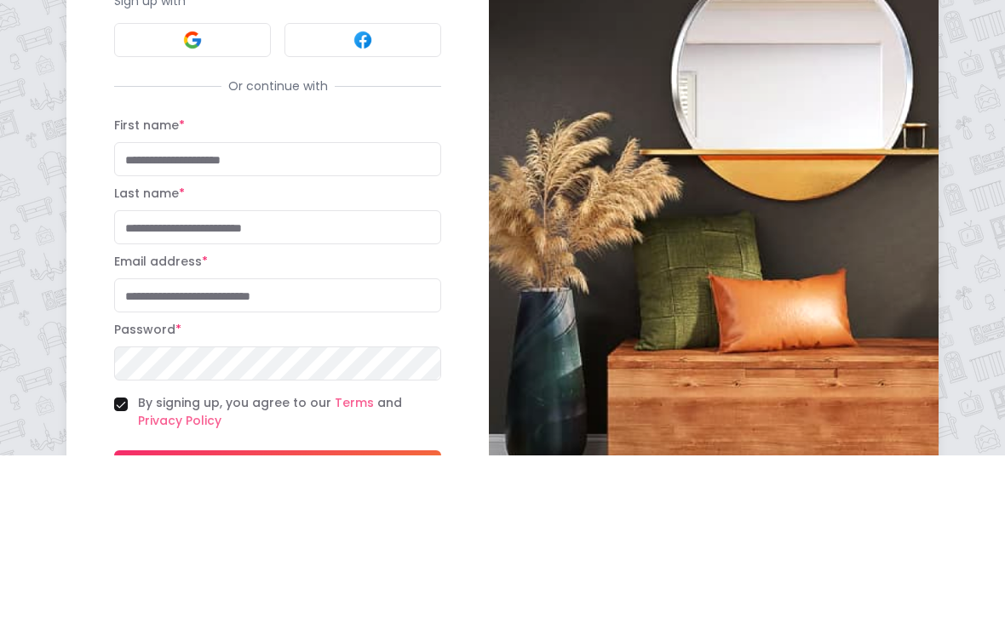
type input "******"
type input "*****"
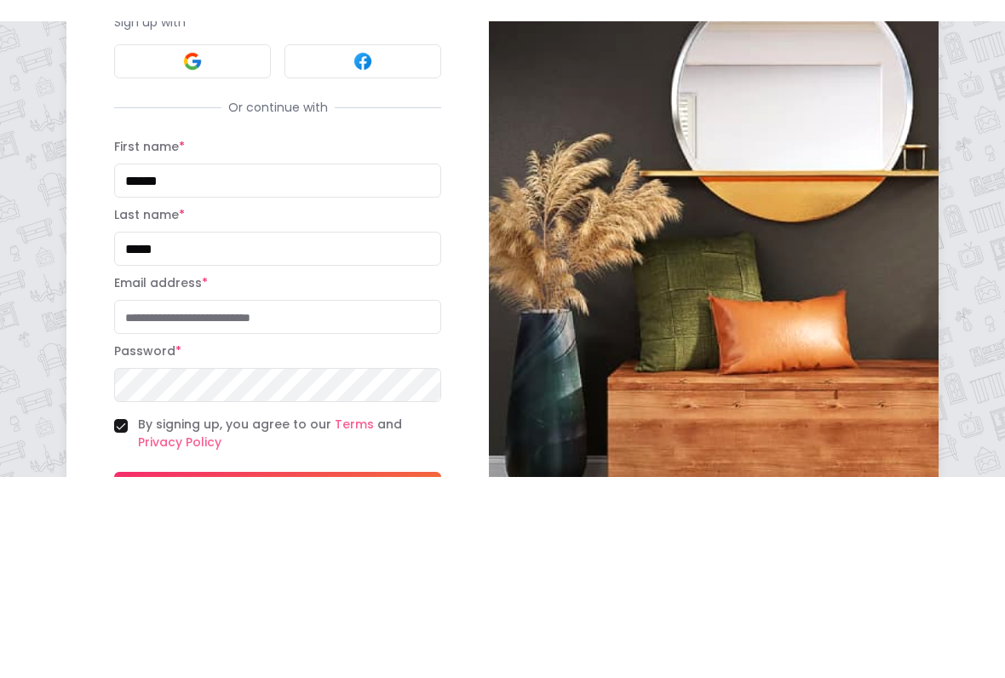
scroll to position [72, 0]
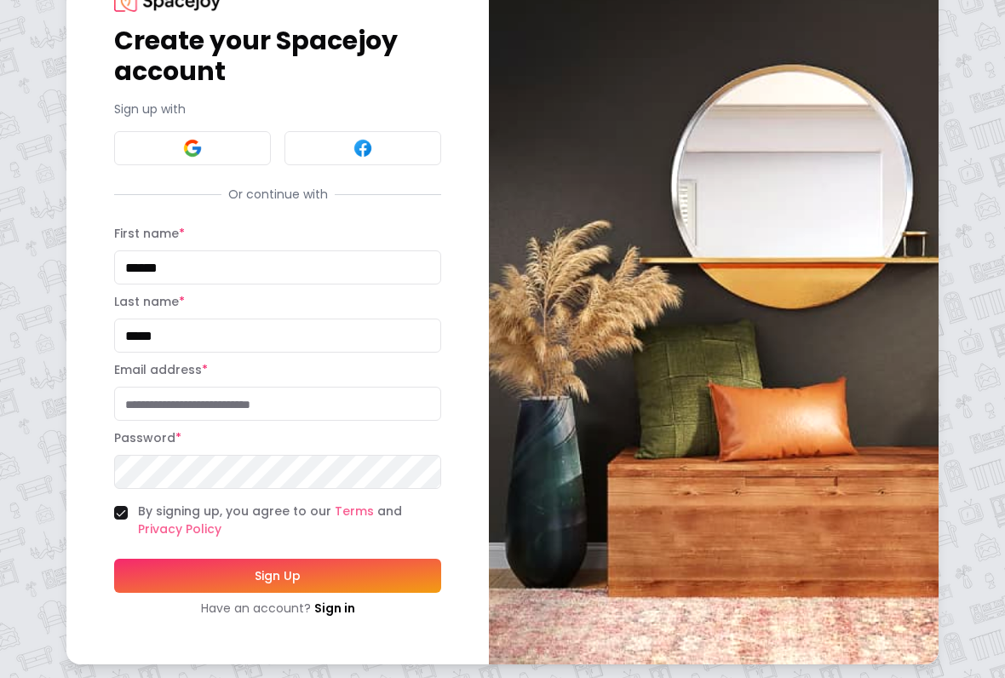
type input "**********"
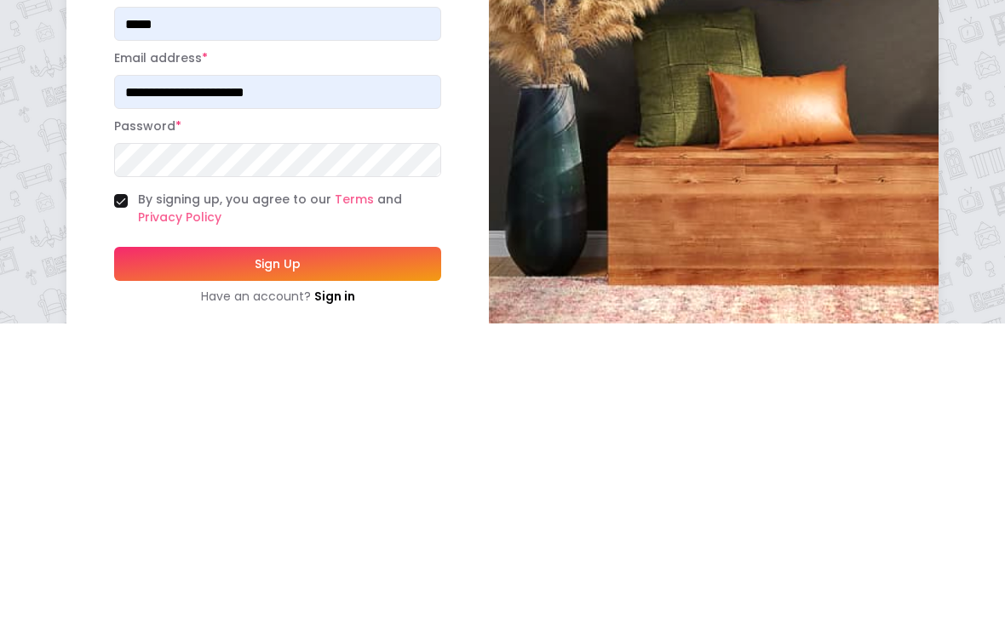
click at [399, 559] on button "Sign Up" at bounding box center [277, 576] width 327 height 34
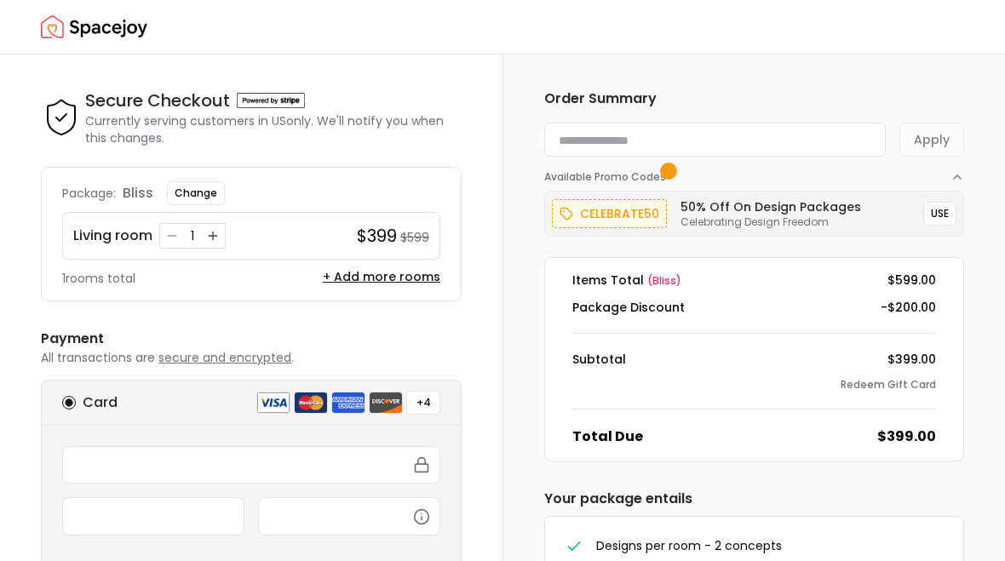
click at [201, 187] on button "Change" at bounding box center [196, 193] width 58 height 24
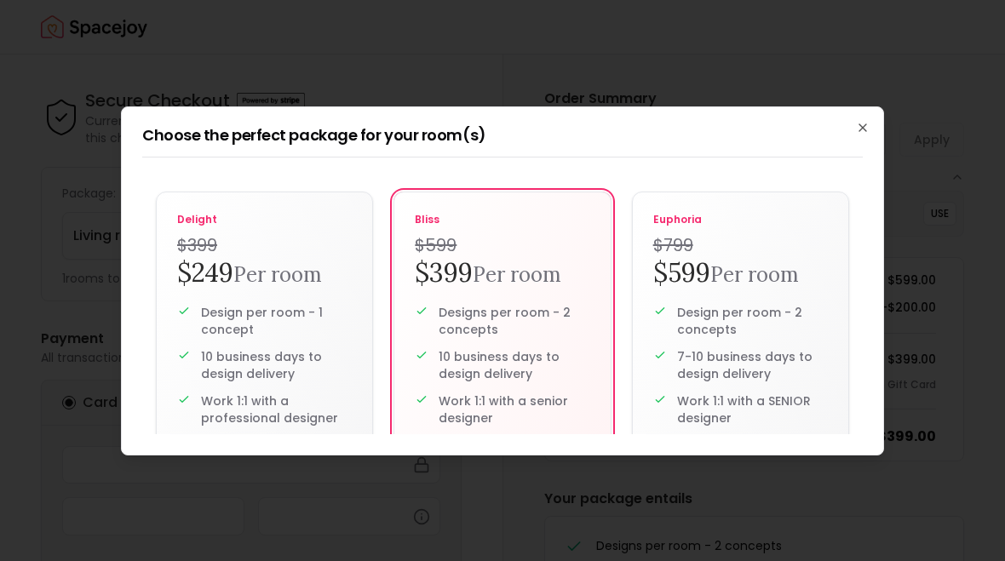
click at [304, 321] on p "Design per room - 1 concept" at bounding box center [276, 321] width 151 height 34
